Goal: Check status: Check status

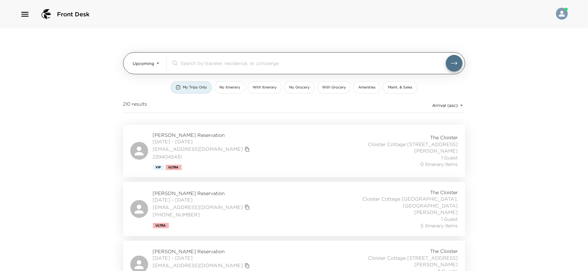
click at [217, 63] on input "search" at bounding box center [313, 63] width 265 height 7
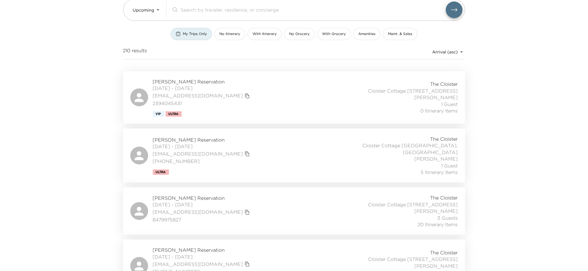
scroll to position [148, 0]
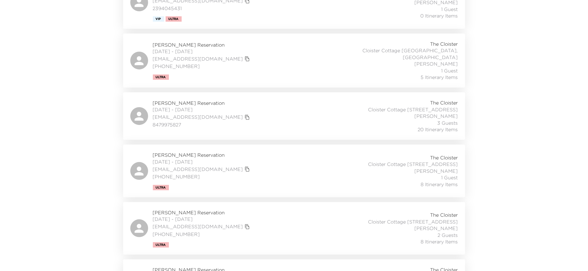
click at [241, 105] on div "[PERSON_NAME] Reservation [DATE] - [DATE] [EMAIL_ADDRESS][DOMAIN_NAME] 84799758…" at bounding box center [294, 115] width 328 height 33
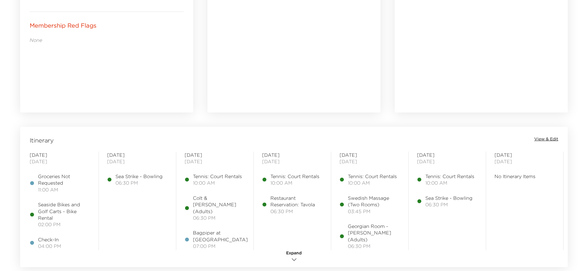
scroll to position [371, 0]
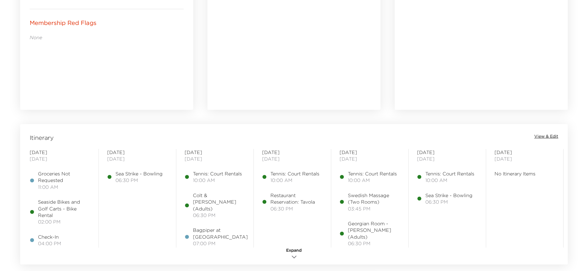
click at [547, 135] on span "View & Edit" at bounding box center [547, 137] width 24 height 6
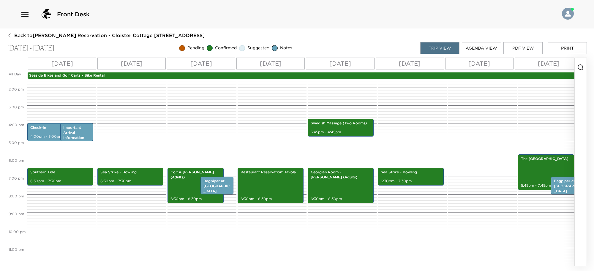
scroll to position [248, 0]
drag, startPoint x: 415, startPoint y: 266, endPoint x: 453, endPoint y: 259, distance: 39.6
click at [455, 259] on div "Front Desk Back to Jessica Abrams Reservation - Cloister Cottage 905 Sea Island…" at bounding box center [297, 135] width 594 height 271
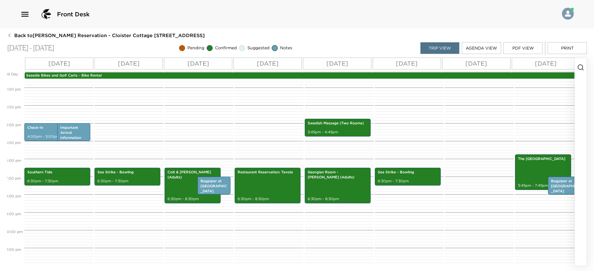
scroll to position [0, 0]
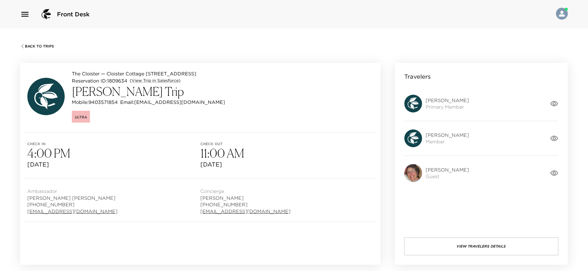
scroll to position [223, 0]
